Goal: Task Accomplishment & Management: Use online tool/utility

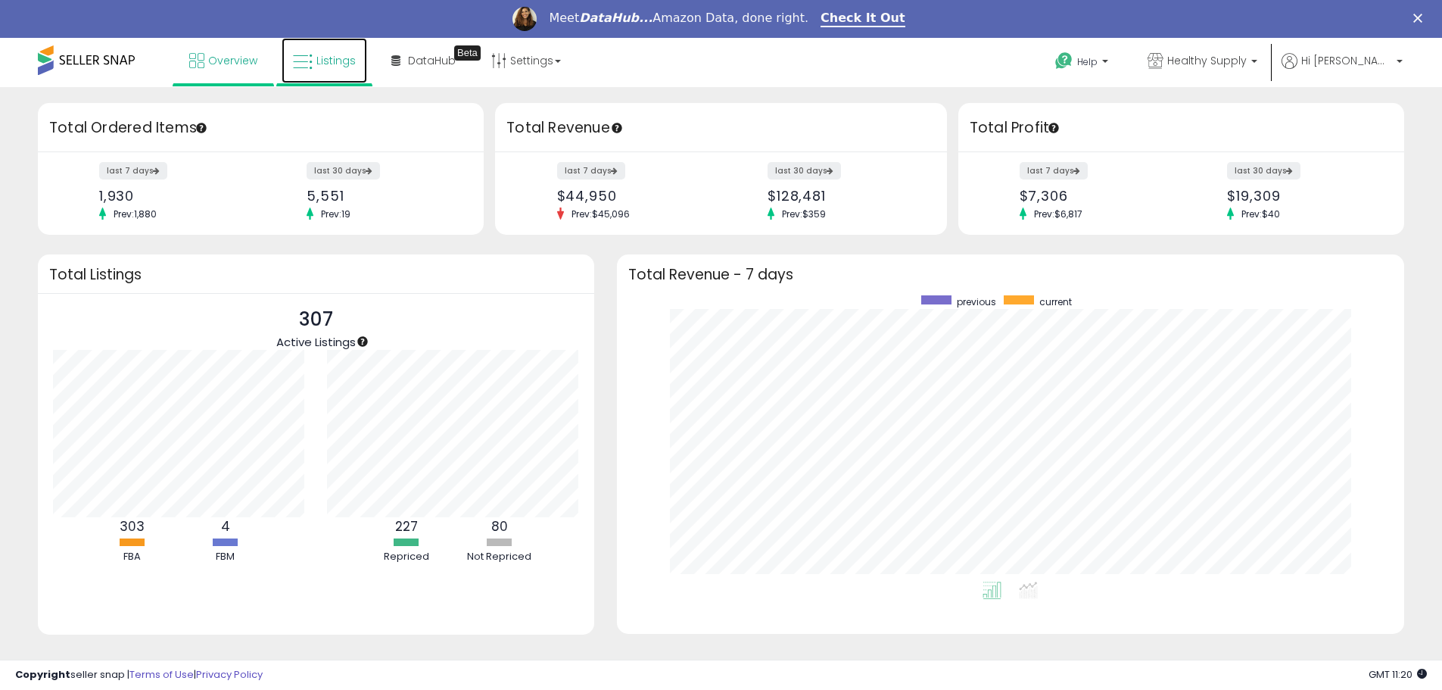
click at [326, 59] on span "Listings" at bounding box center [335, 60] width 39 height 15
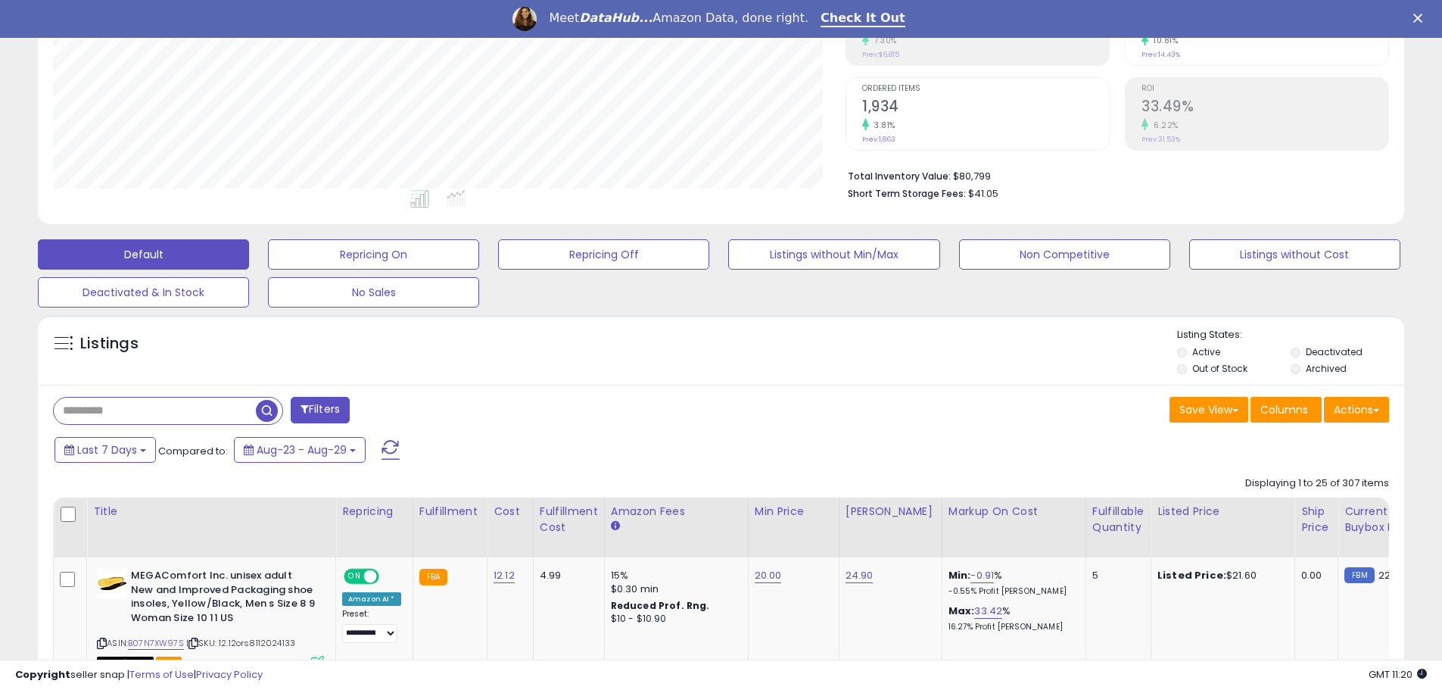
scroll to position [303, 0]
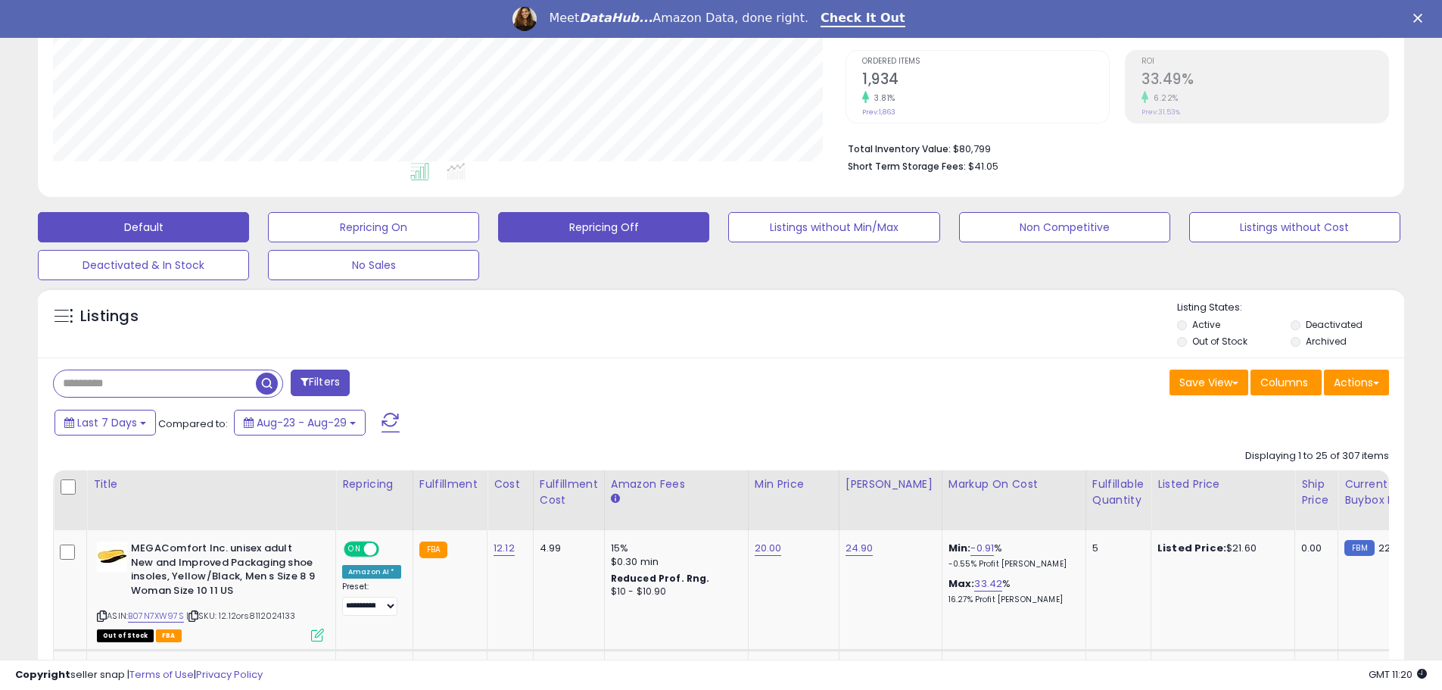
click at [640, 224] on button "Repricing Off" at bounding box center [603, 227] width 211 height 30
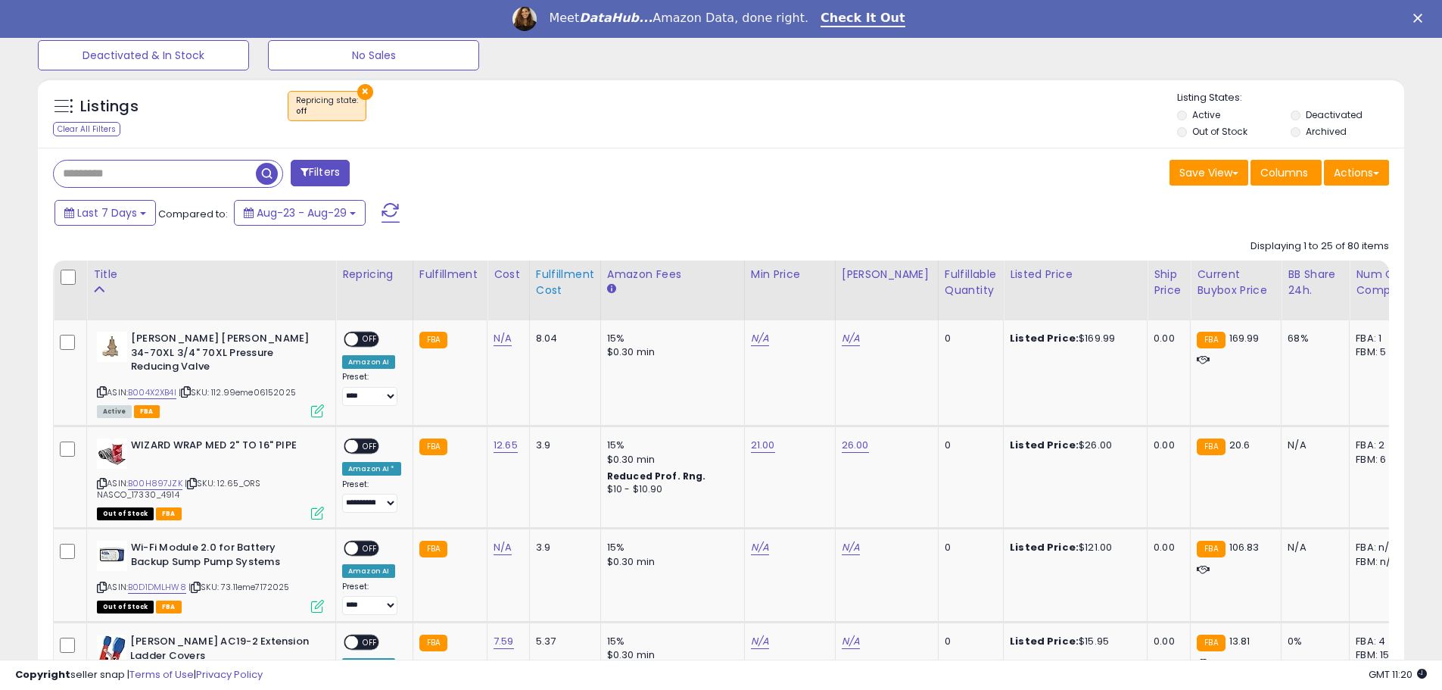
scroll to position [310, 793]
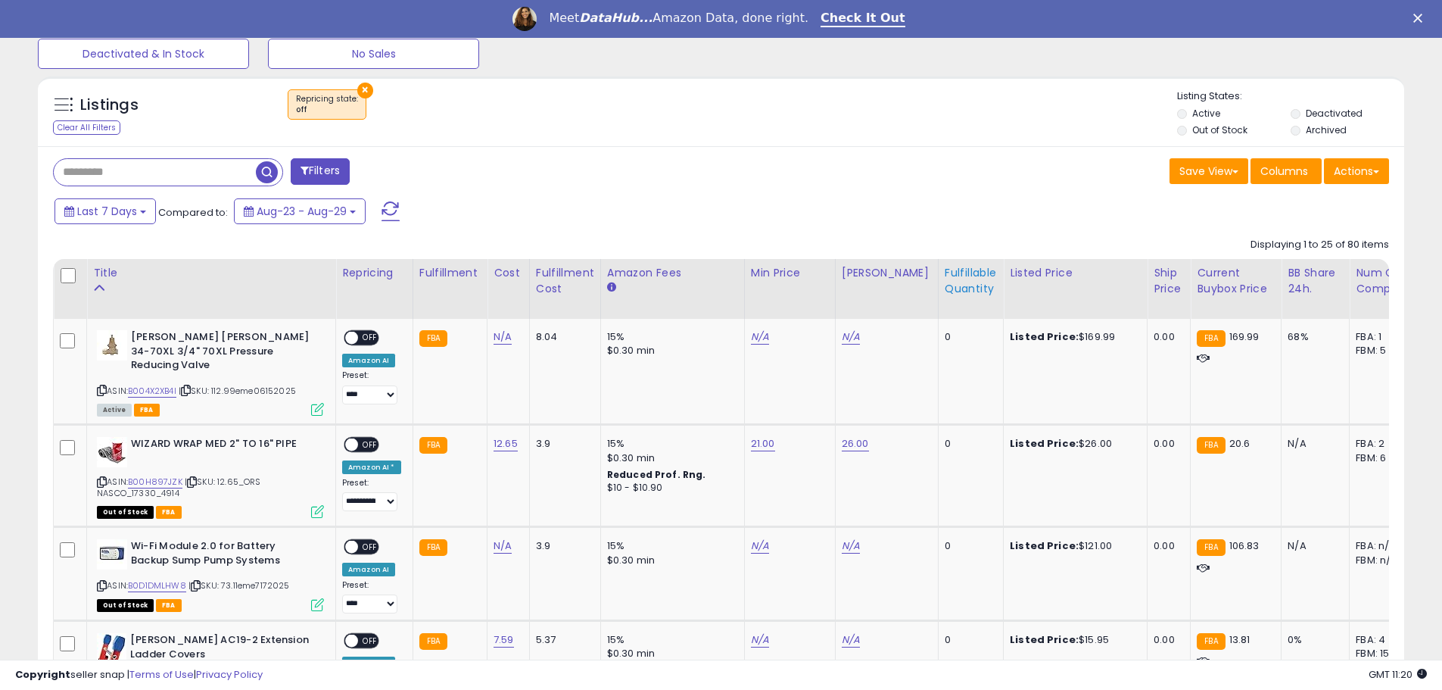
click at [947, 275] on div "Fulfillable Quantity" at bounding box center [971, 281] width 52 height 32
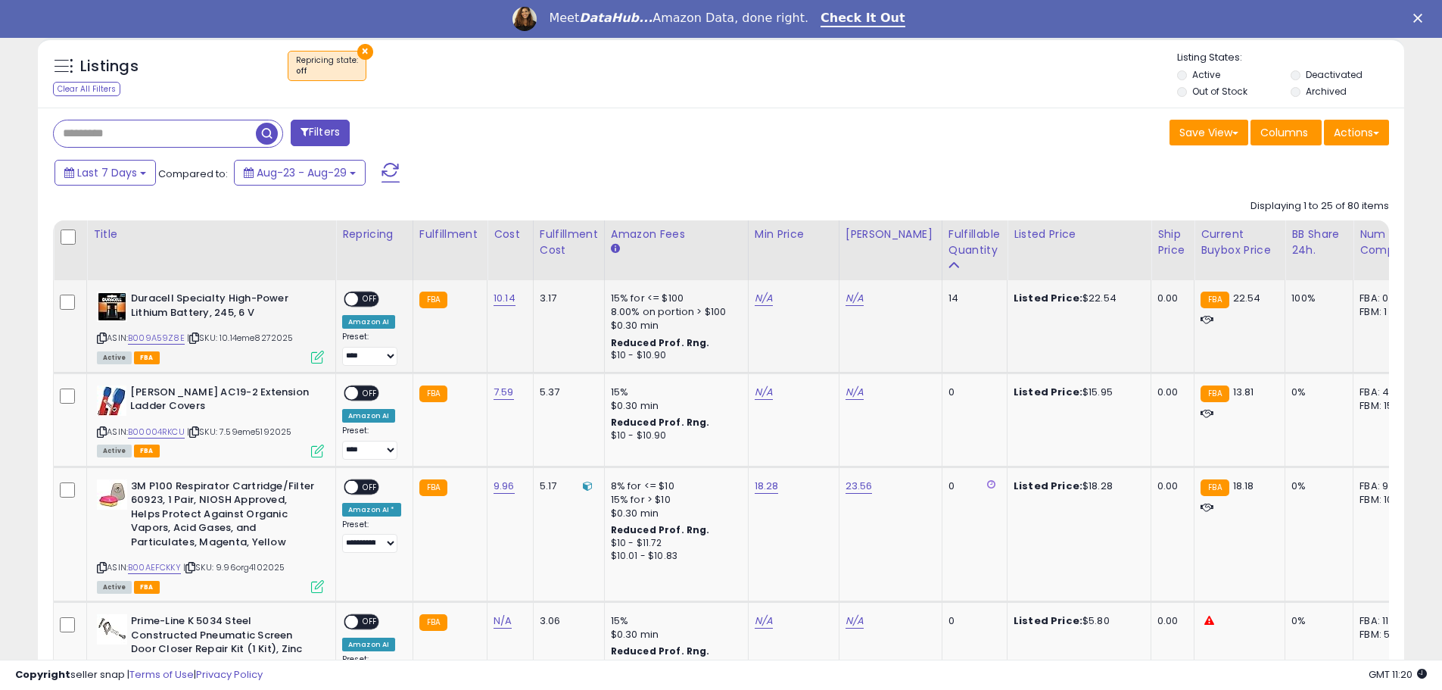
scroll to position [590, 0]
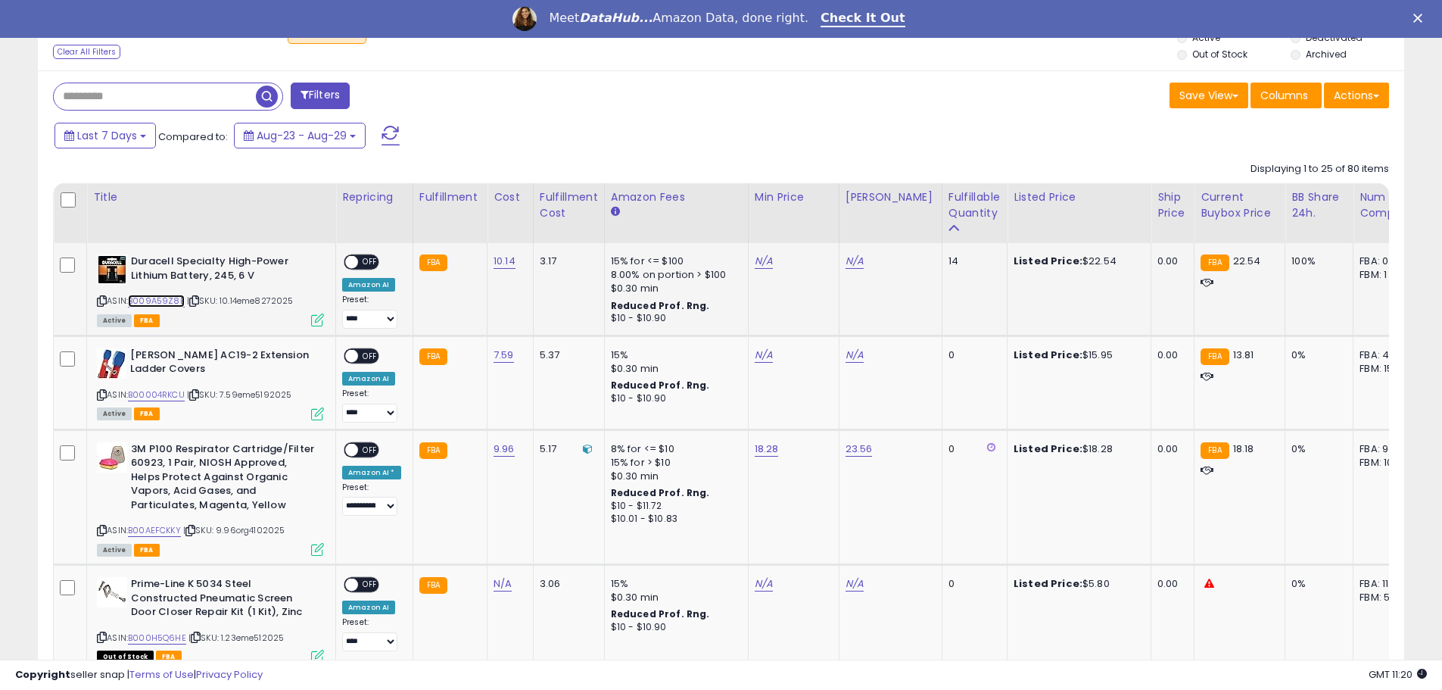
click at [146, 301] on link "B009A59Z8E" at bounding box center [156, 300] width 57 height 13
click at [100, 300] on icon at bounding box center [102, 301] width 10 height 8
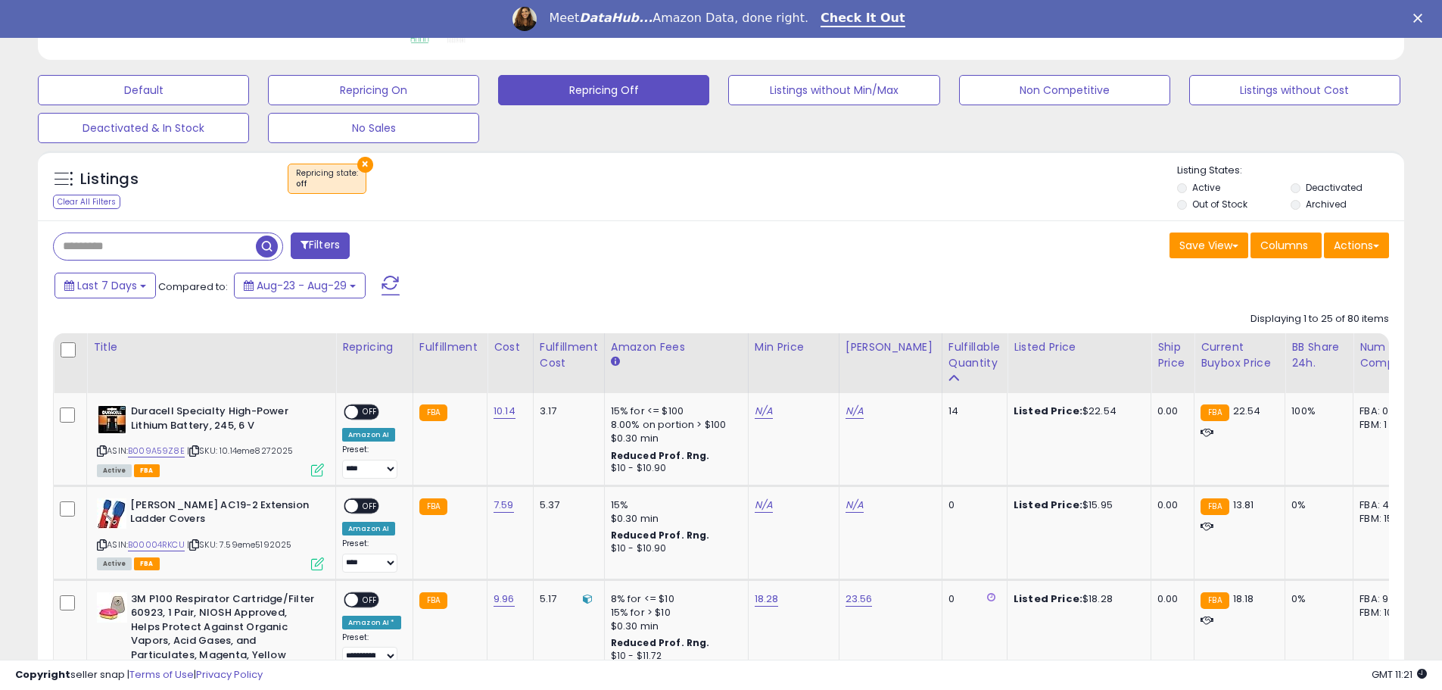
scroll to position [438, 0]
